Goal: Find specific page/section: Find specific page/section

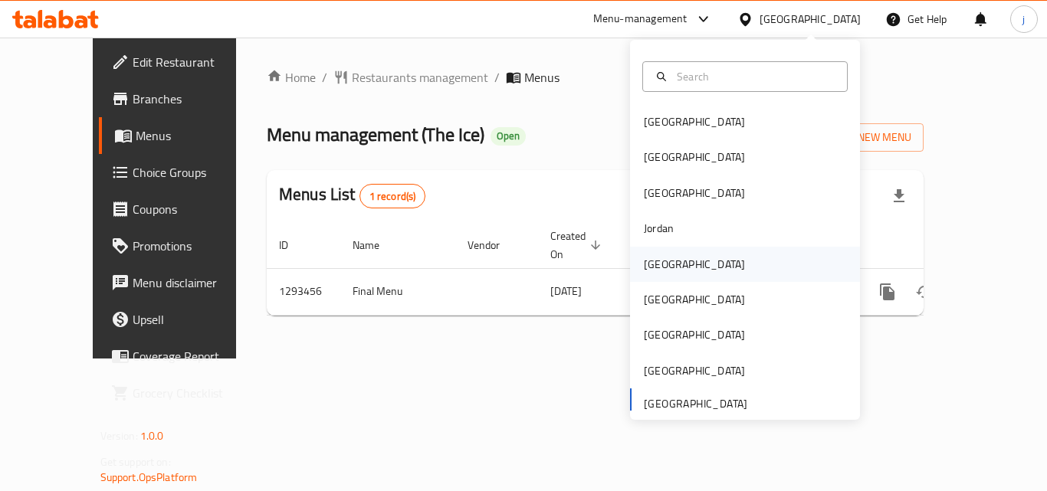
click at [665, 266] on div "[GEOGRAPHIC_DATA]" at bounding box center [694, 264] width 126 height 35
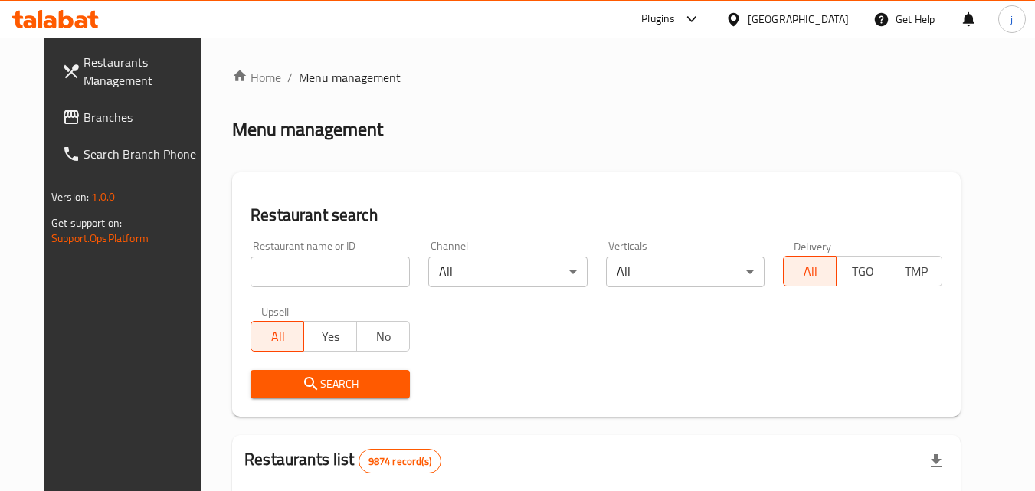
click at [84, 120] on span "Branches" at bounding box center [144, 117] width 121 height 18
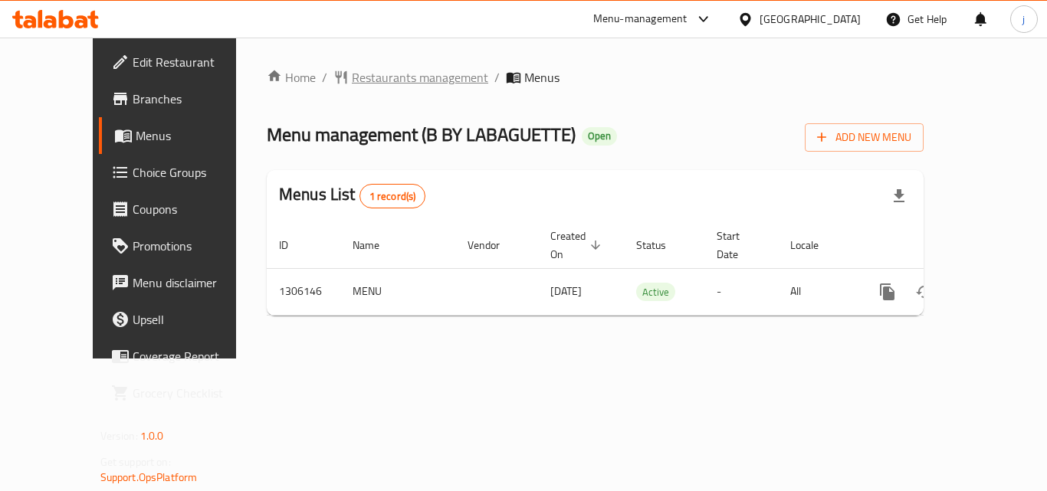
click at [398, 79] on span "Restaurants management" at bounding box center [420, 77] width 136 height 18
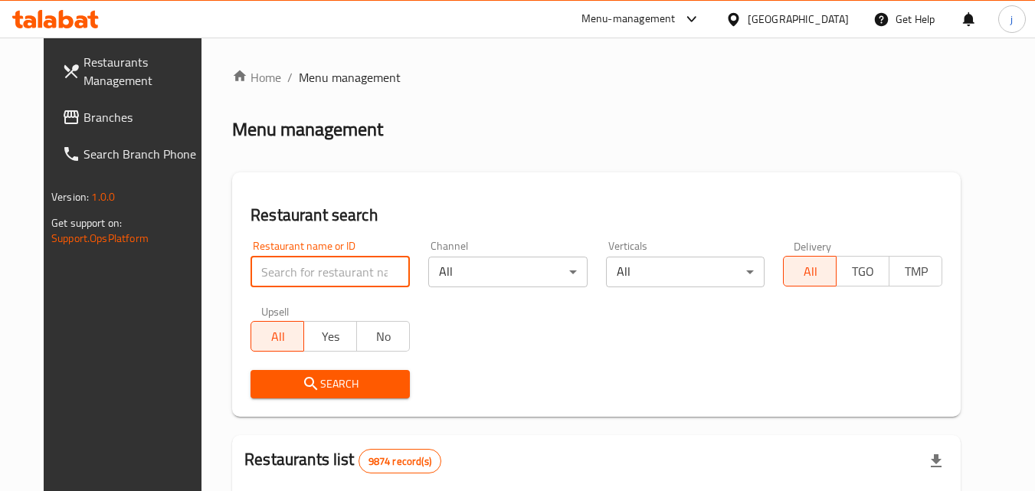
click at [285, 274] on input "search" at bounding box center [330, 272] width 159 height 31
paste input "703965"
type input "703965"
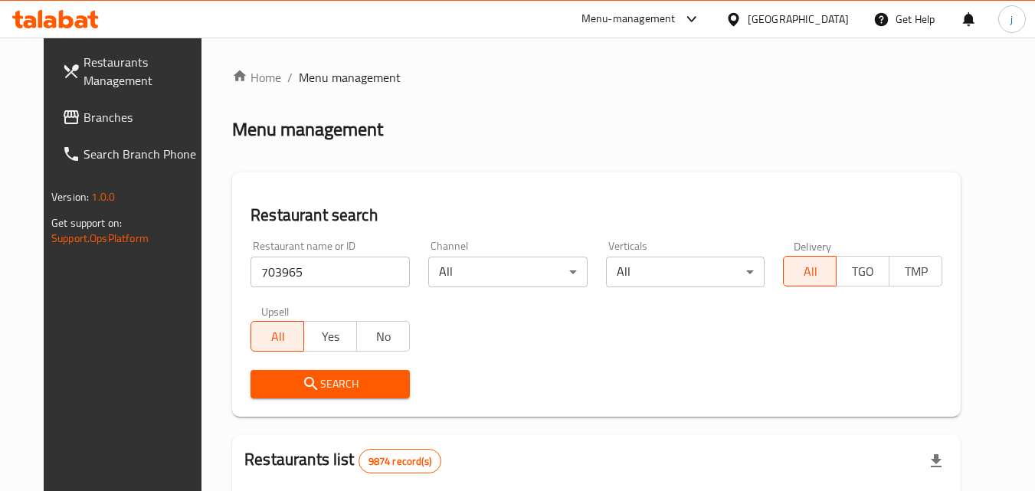
click at [309, 382] on span "Search" at bounding box center [330, 384] width 135 height 19
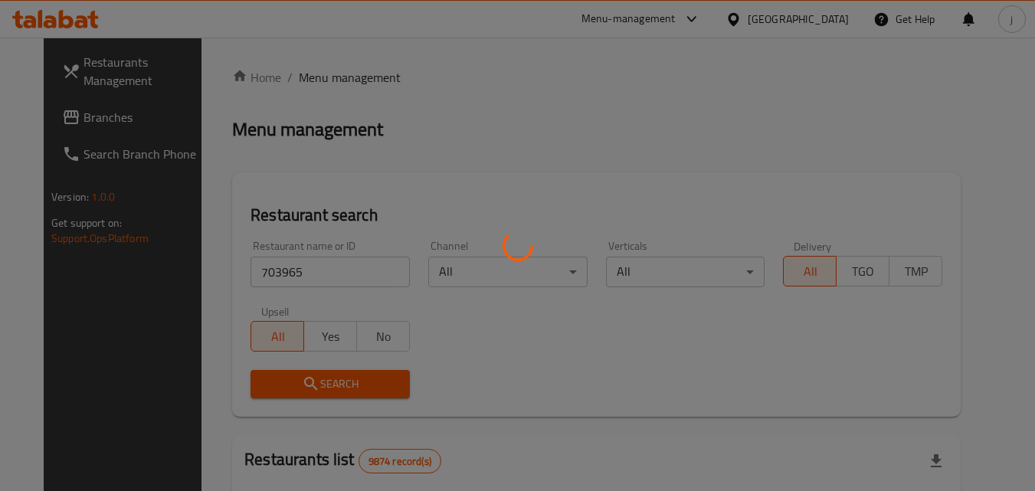
scroll to position [192, 0]
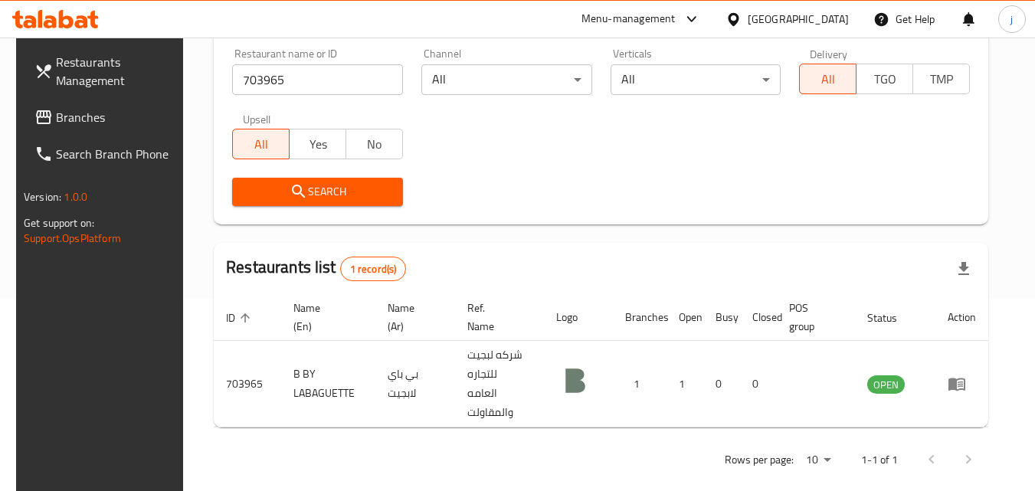
click at [816, 21] on div "[GEOGRAPHIC_DATA]" at bounding box center [798, 19] width 101 height 17
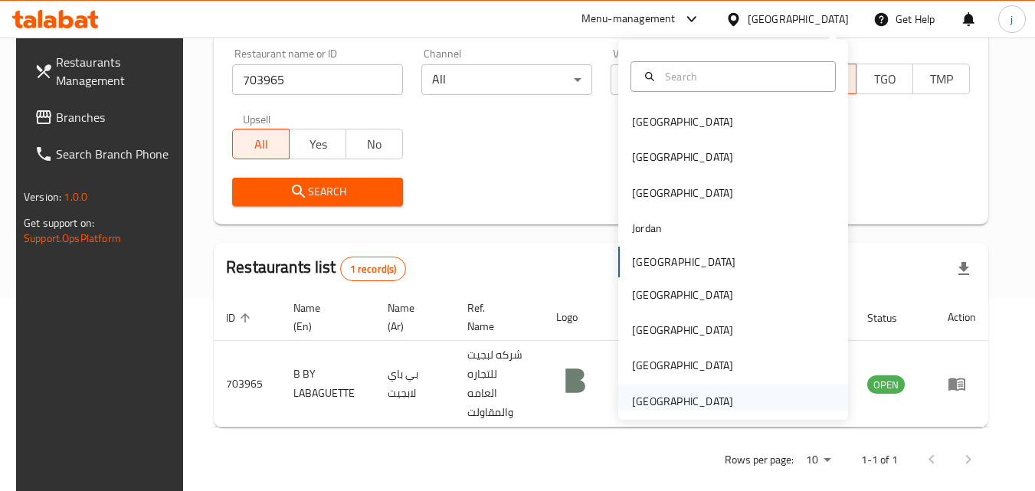
click at [666, 398] on div "[GEOGRAPHIC_DATA]" at bounding box center [682, 401] width 101 height 17
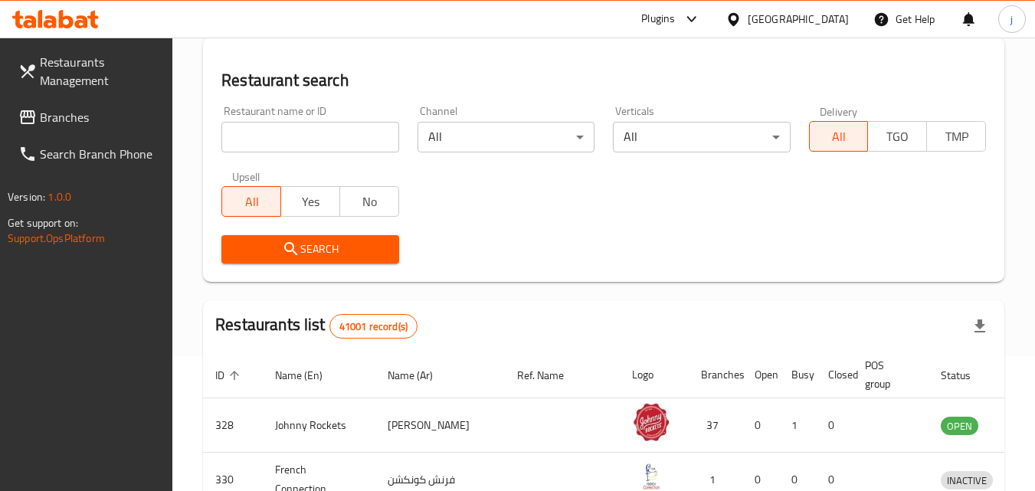
scroll to position [192, 0]
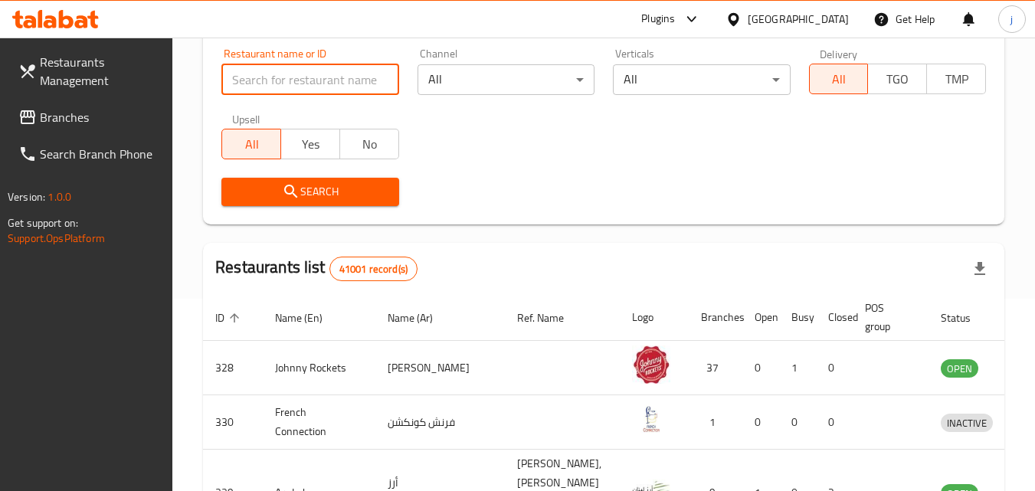
click at [234, 82] on input "search" at bounding box center [309, 79] width 177 height 31
click at [81, 108] on span "Branches" at bounding box center [100, 117] width 121 height 18
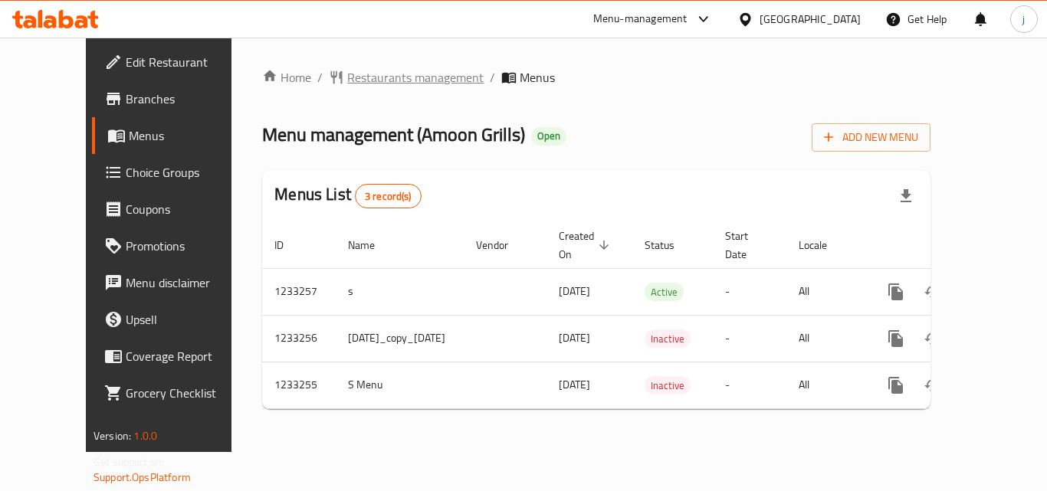
click at [347, 76] on span "Restaurants management" at bounding box center [415, 77] width 136 height 18
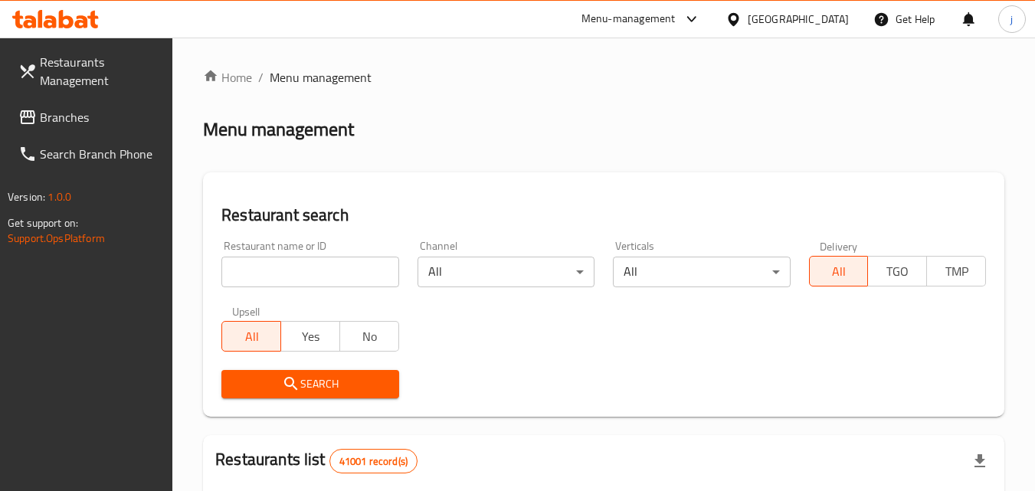
click at [313, 261] on input "search" at bounding box center [309, 272] width 177 height 31
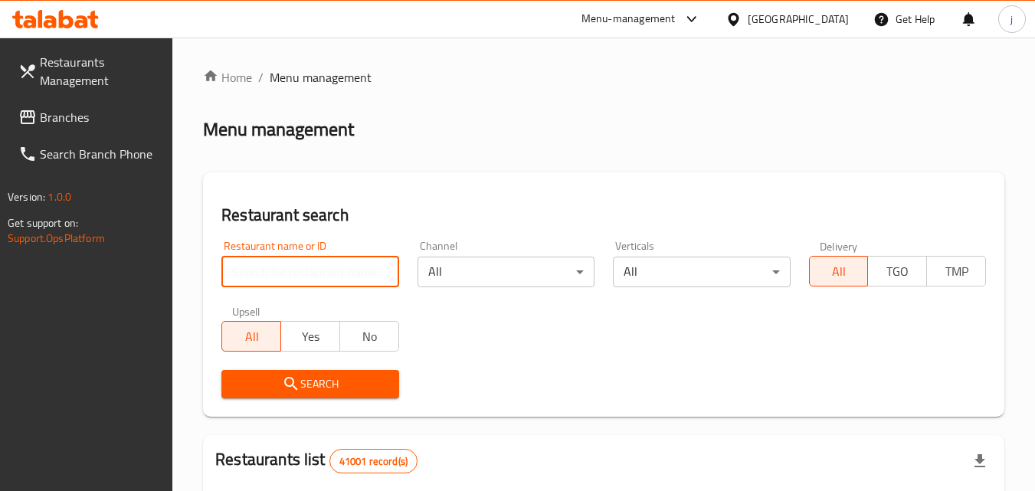
paste input "678091"
type input "678091"
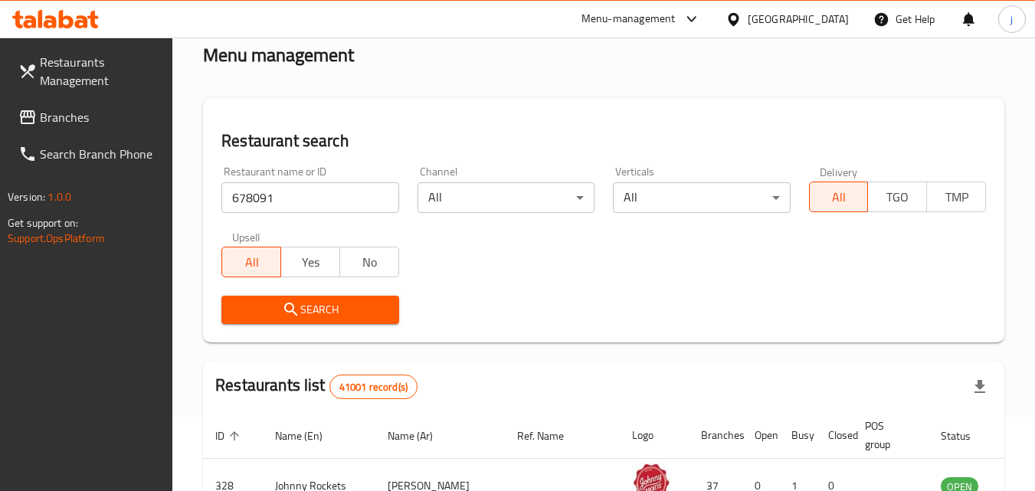
scroll to position [153, 0]
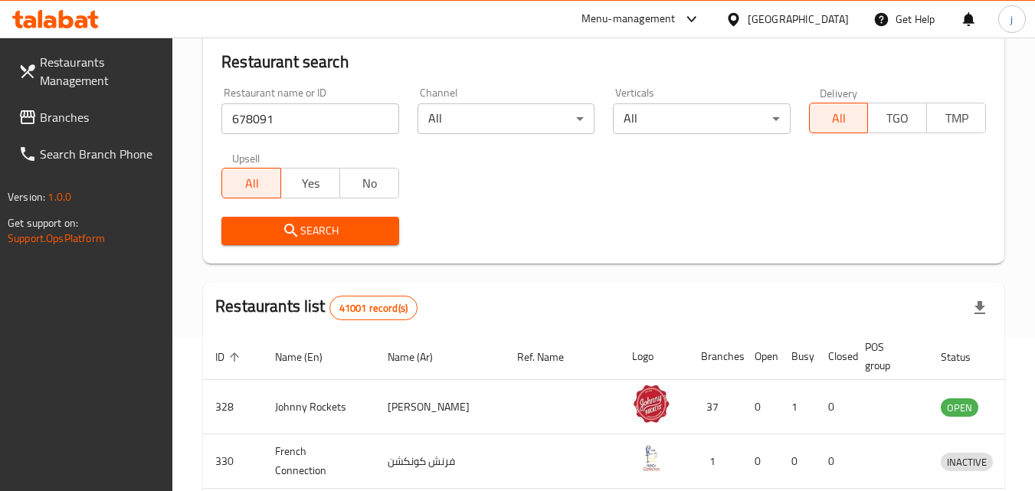
click at [358, 219] on button "Search" at bounding box center [309, 231] width 177 height 28
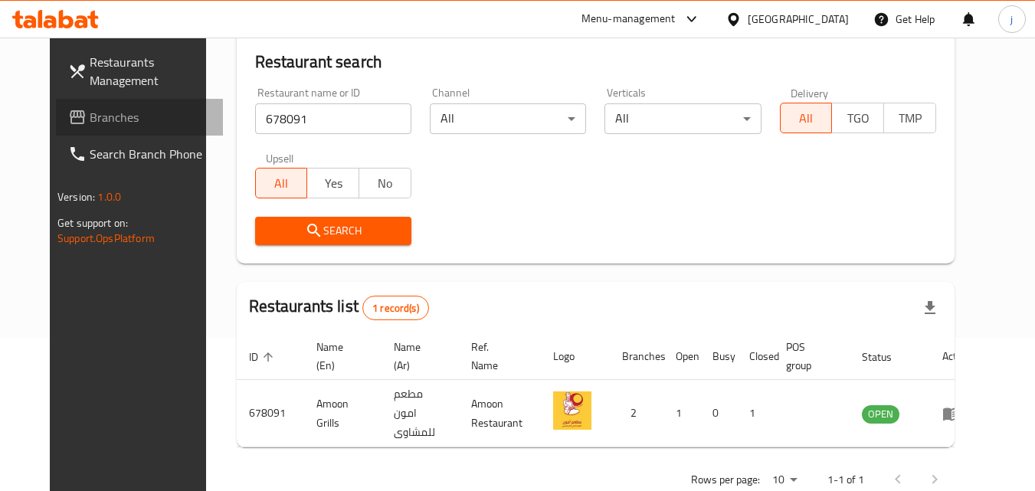
click at [90, 117] on span "Branches" at bounding box center [150, 117] width 121 height 18
